Goal: Communication & Community: Answer question/provide support

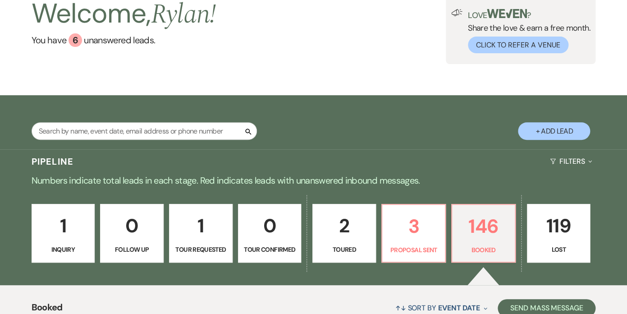
scroll to position [92, 0]
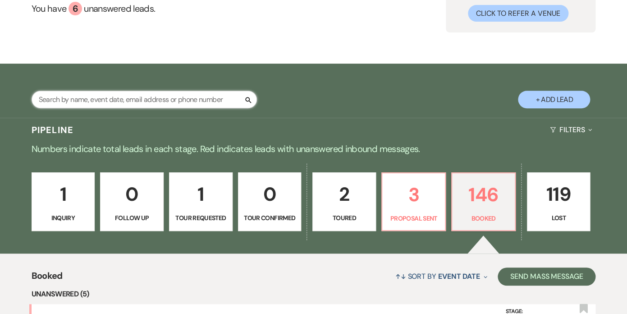
click at [209, 100] on input "text" at bounding box center [144, 100] width 225 height 18
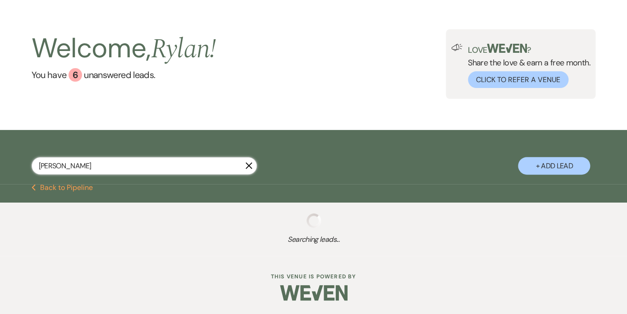
scroll to position [26, 0]
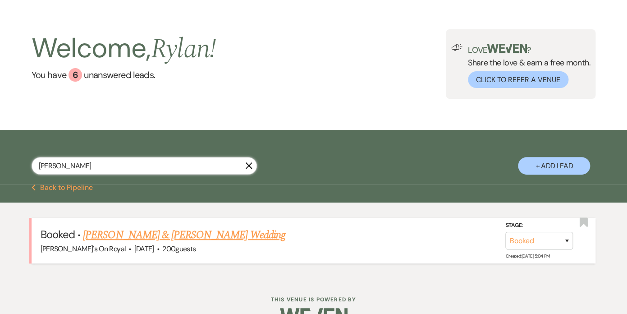
type input "[PERSON_NAME]"
click at [166, 231] on link "[PERSON_NAME] & [PERSON_NAME] Wedding" at bounding box center [184, 235] width 202 height 16
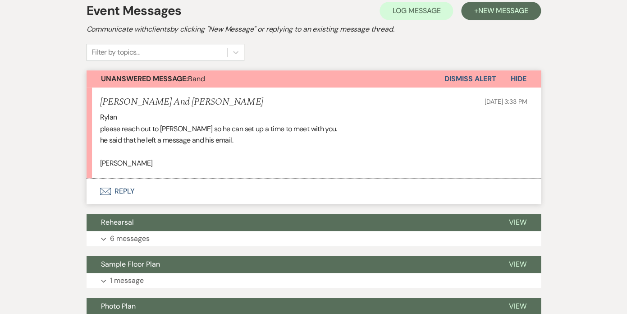
scroll to position [188, 0]
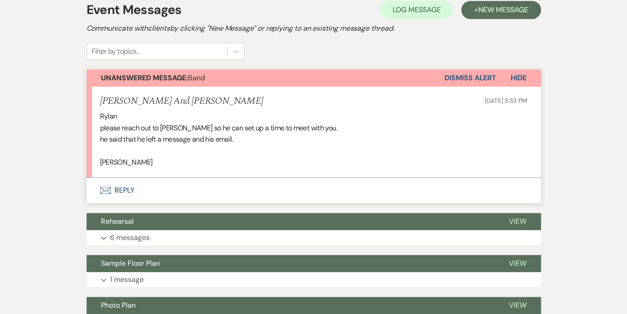
click at [130, 190] on button "Envelope Reply" at bounding box center [314, 190] width 454 height 25
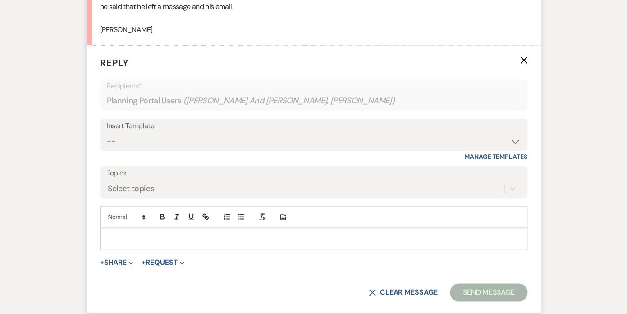
scroll to position [328, 0]
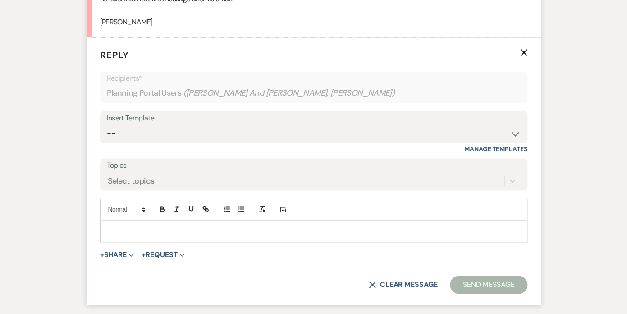
click at [163, 227] on p at bounding box center [313, 231] width 413 height 10
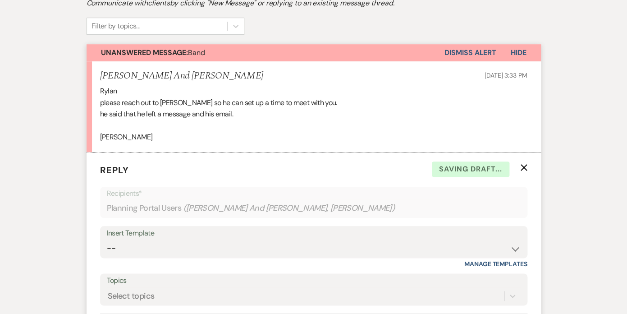
scroll to position [0, 0]
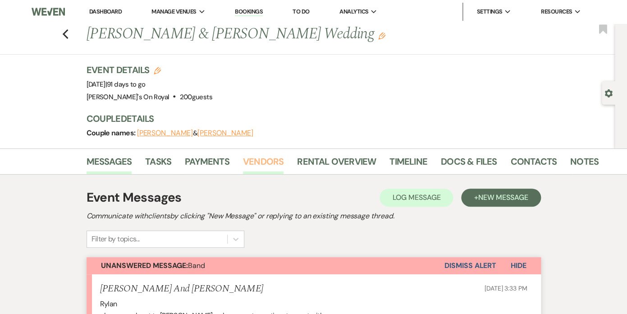
click at [261, 163] on link "Vendors" at bounding box center [263, 164] width 41 height 20
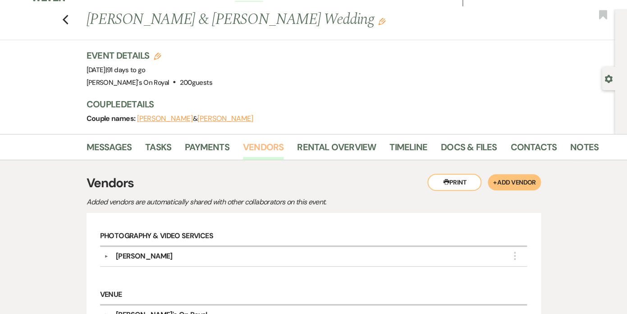
scroll to position [10, 0]
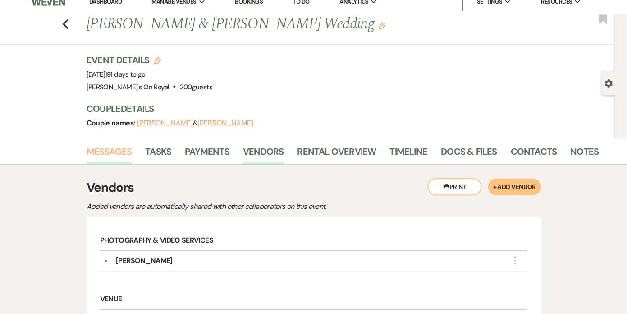
click at [114, 151] on link "Messages" at bounding box center [110, 154] width 46 height 20
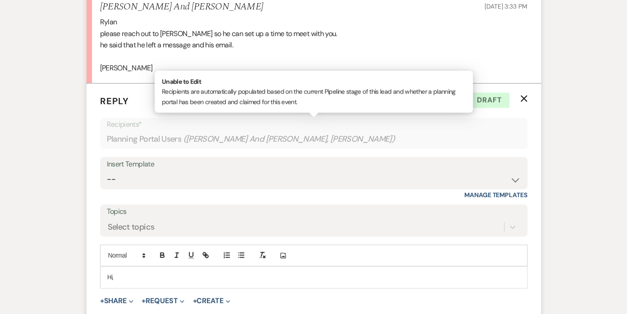
scroll to position [275, 0]
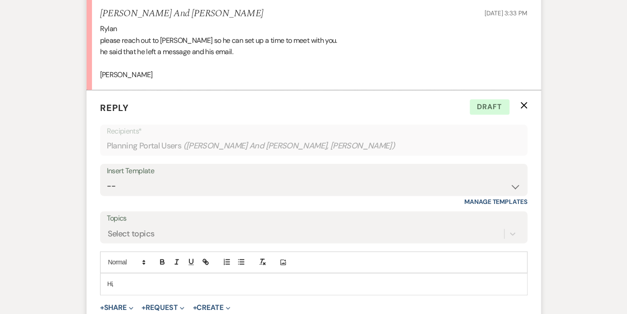
click at [152, 286] on p "Hi," at bounding box center [313, 284] width 413 height 10
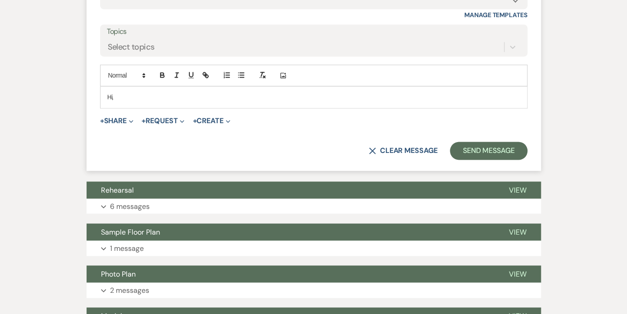
scroll to position [432, 0]
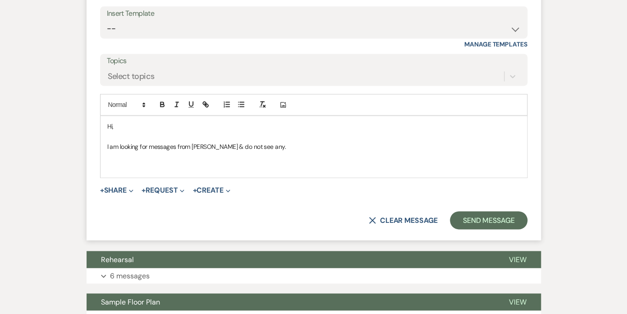
click at [266, 149] on p "I am looking for messages from Mason & do not see any." at bounding box center [313, 147] width 413 height 10
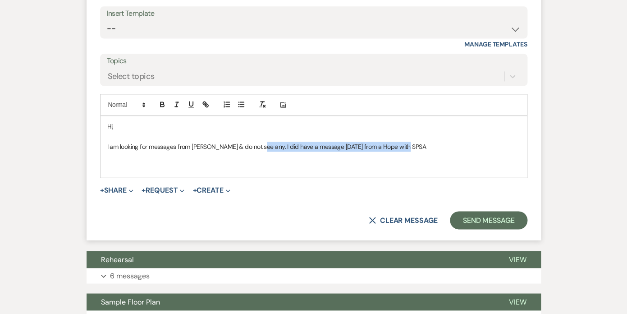
drag, startPoint x: 406, startPoint y: 144, endPoint x: 258, endPoint y: 147, distance: 147.4
click at [258, 147] on p "I am looking for messages from Mason & do not see any. I did have a message yes…" at bounding box center [313, 147] width 413 height 10
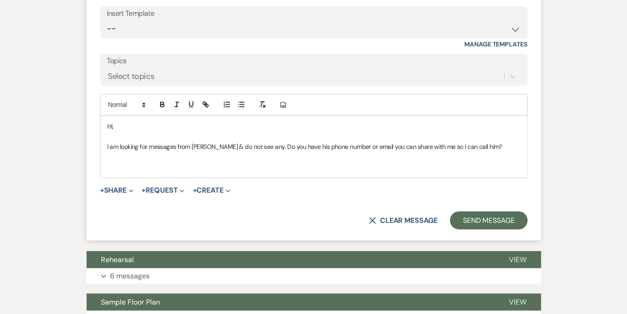
click at [460, 147] on p "I am looking for messages from Mason & do not see any. Do you have his phone nu…" at bounding box center [313, 147] width 413 height 10
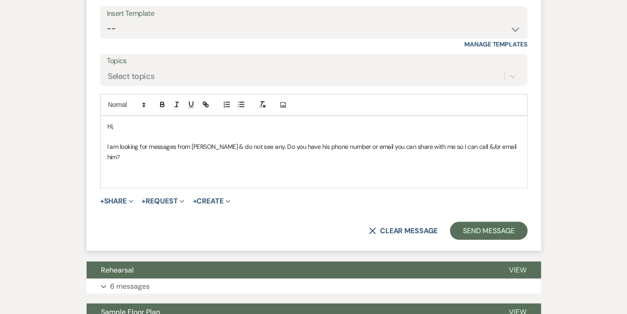
click at [218, 146] on p "I am looking for messages from Mason & do not see any. Do you have his phone nu…" at bounding box center [313, 152] width 413 height 20
click at [237, 147] on p "I am looking for messages from Mason & unfortunatley do not see any. Do you hav…" at bounding box center [313, 152] width 413 height 20
click at [262, 148] on p "I am looking for messages from Mason & unfortunately do not see any. Do you hav…" at bounding box center [313, 152] width 413 height 20
click at [283, 146] on p "I am looking for messages from Mason & unfortunately am not see any. Do you hav…" at bounding box center [313, 152] width 413 height 20
click at [306, 146] on p "I am looking for messages from Mason & unfortunately am not seeing any. Do you …" at bounding box center [313, 152] width 413 height 20
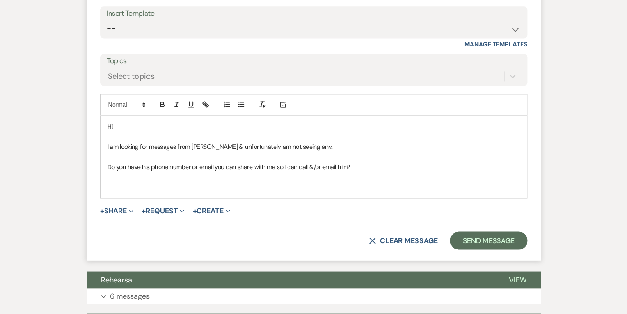
click at [362, 165] on p "Do you have his phone number or email you can share with me so I can call &/or …" at bounding box center [313, 167] width 413 height 10
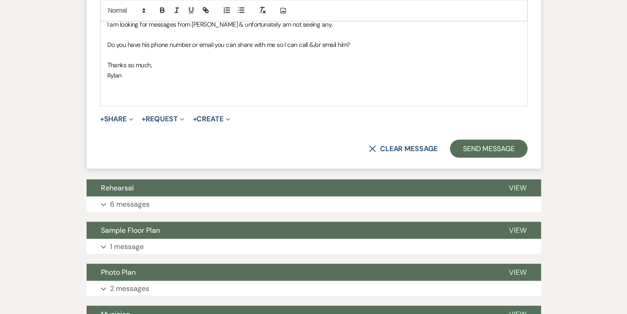
scroll to position [582, 0]
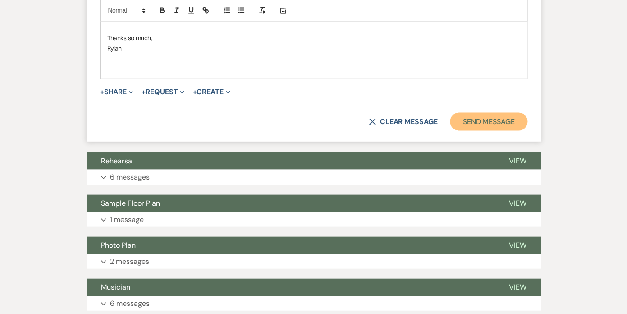
click at [478, 122] on button "Send Message" at bounding box center [488, 121] width 77 height 18
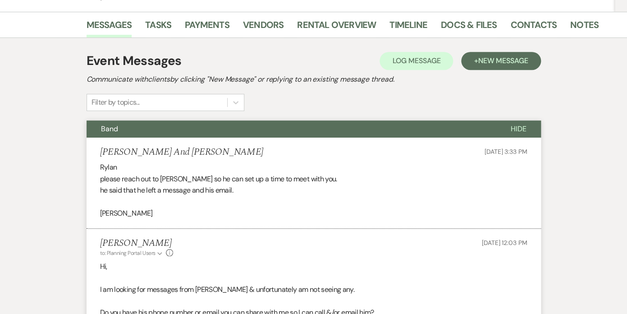
scroll to position [0, 0]
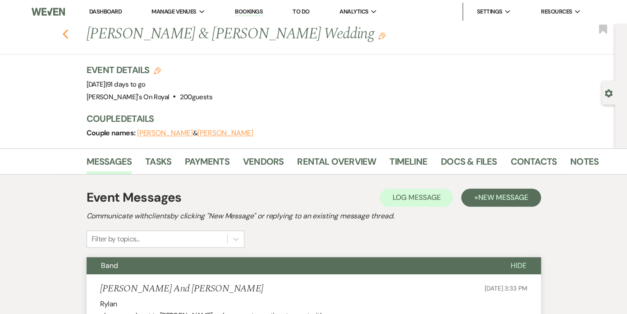
click at [64, 35] on use "button" at bounding box center [65, 34] width 6 height 10
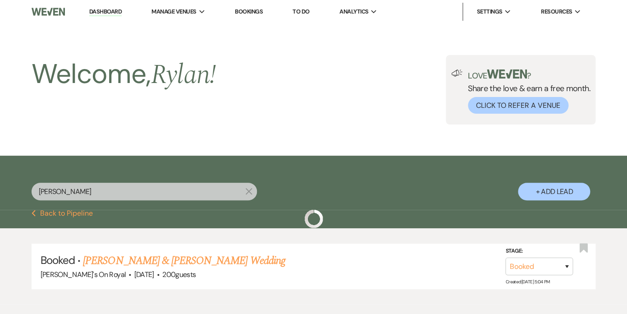
scroll to position [26, 0]
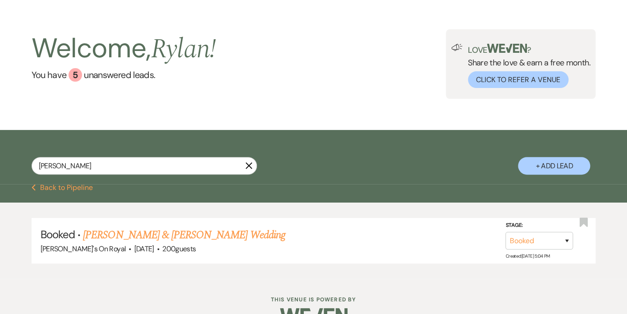
click at [248, 167] on icon "X" at bounding box center [248, 165] width 7 height 7
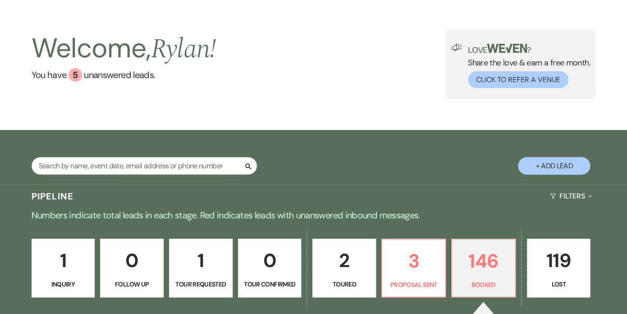
scroll to position [92, 0]
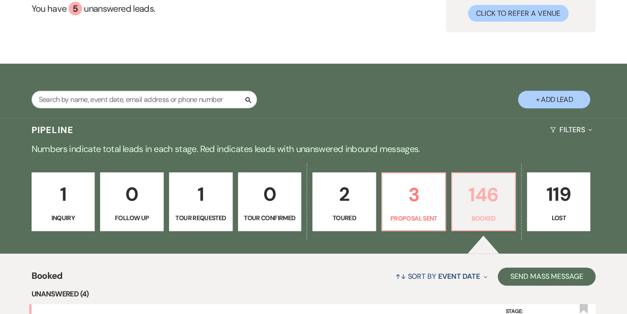
click at [511, 197] on link "146 Booked" at bounding box center [483, 201] width 64 height 59
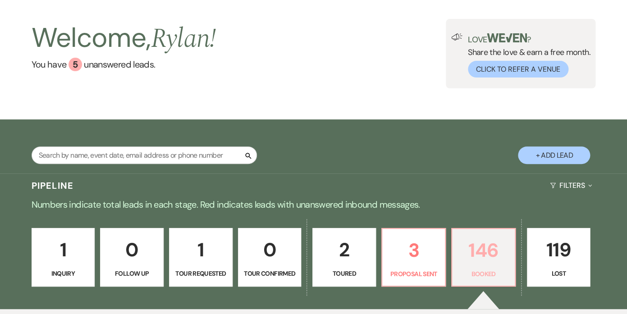
scroll to position [0, 0]
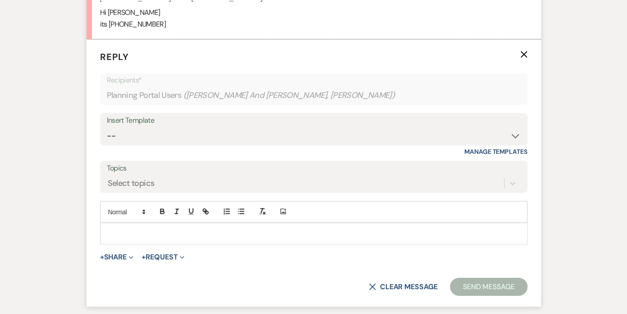
scroll to position [575, 0]
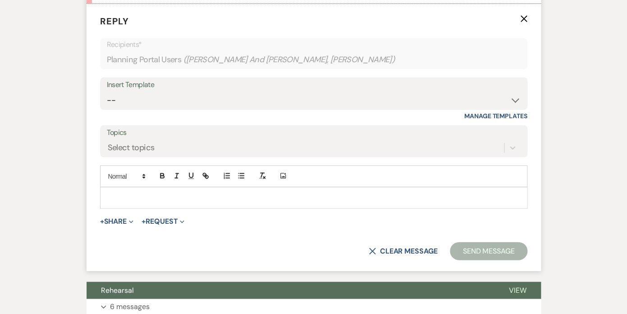
click at [148, 194] on p at bounding box center [313, 198] width 413 height 10
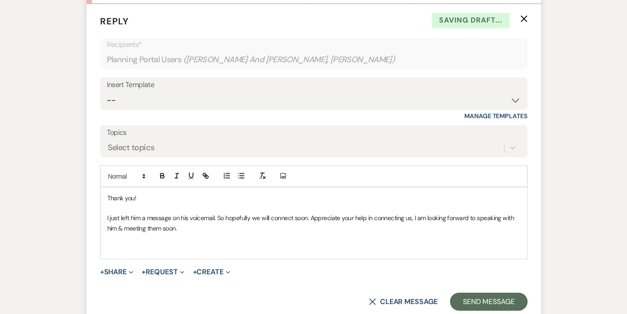
click at [310, 215] on p "I just left him a message on his voicemail. So hopefully we will connect soon. …" at bounding box center [313, 222] width 413 height 20
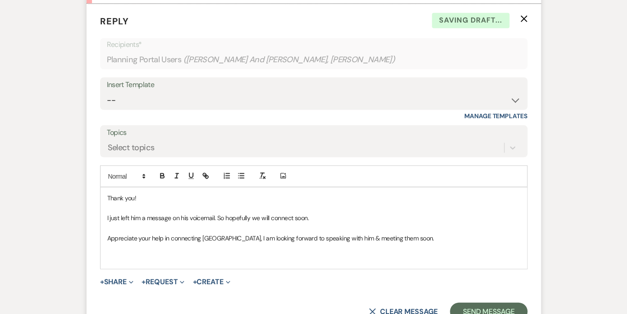
click at [307, 217] on p "I just left him a message on his voicemail. So hopefully we will connect soon." at bounding box center [313, 217] width 413 height 10
click at [241, 250] on p at bounding box center [313, 248] width 413 height 10
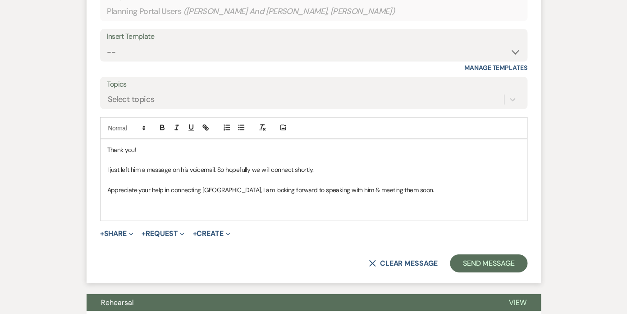
scroll to position [710, 0]
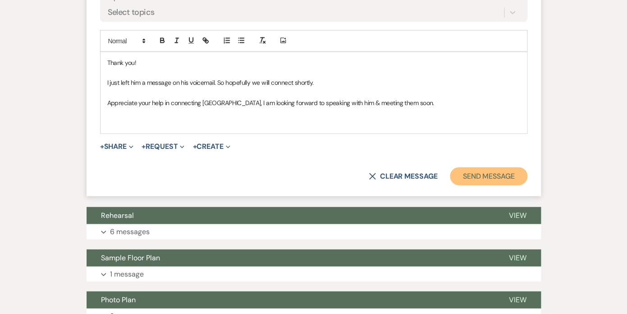
click at [478, 170] on button "Send Message" at bounding box center [488, 176] width 77 height 18
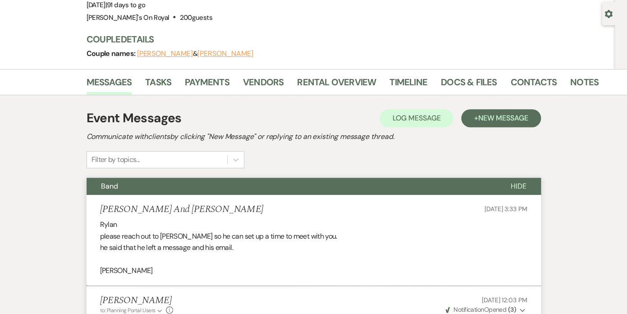
scroll to position [75, 0]
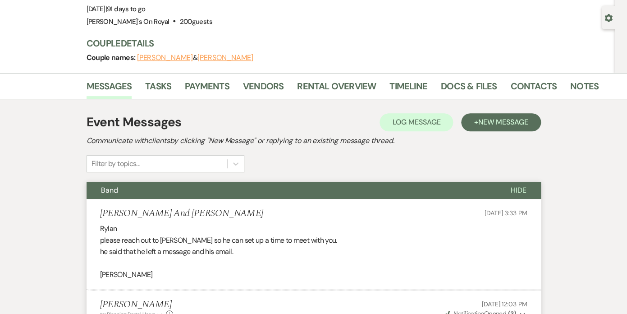
click at [520, 191] on span "Hide" at bounding box center [519, 189] width 16 height 9
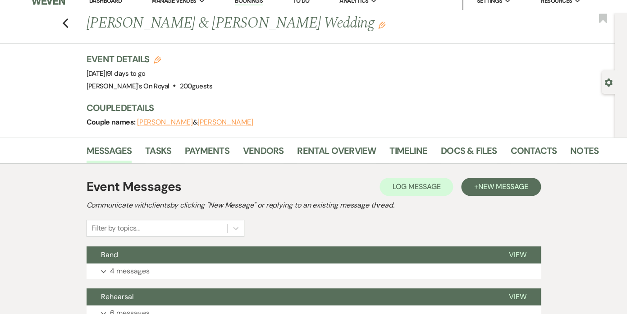
scroll to position [0, 0]
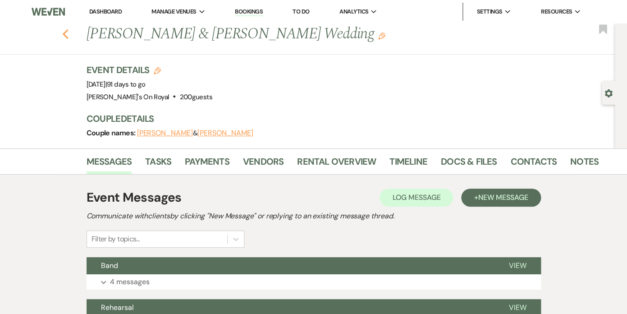
click at [67, 36] on icon "Previous" at bounding box center [65, 34] width 7 height 11
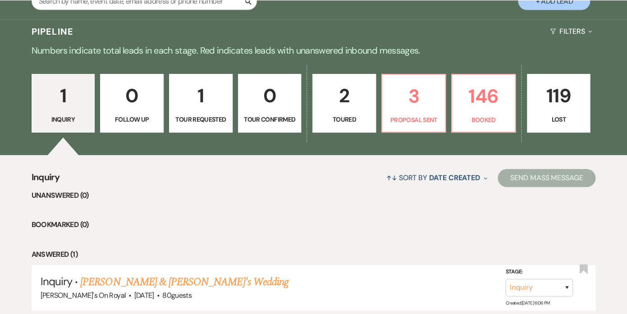
scroll to position [190, 0]
